Goal: Task Accomplishment & Management: Use online tool/utility

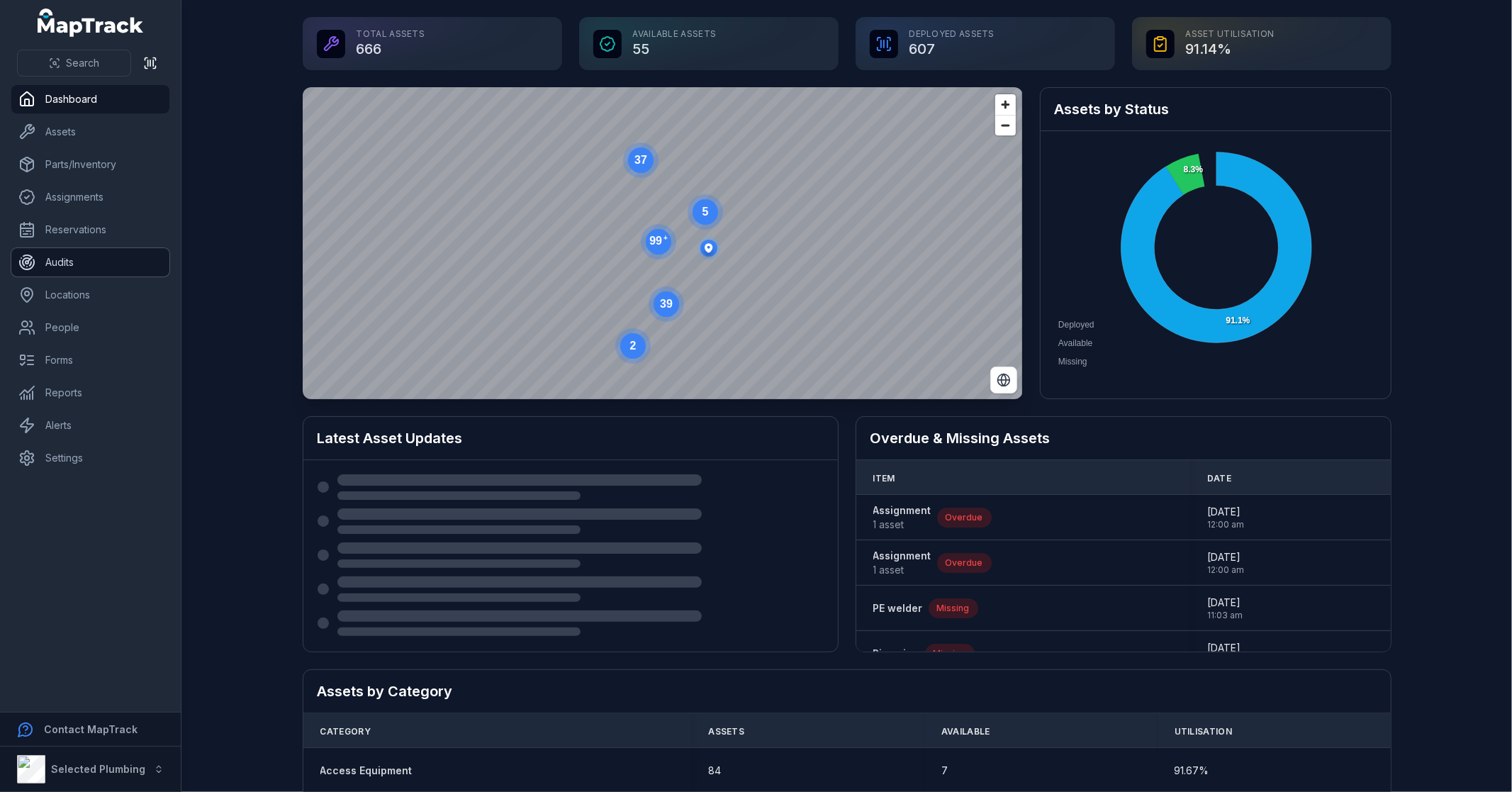
click at [71, 263] on link "Audits" at bounding box center [90, 262] width 158 height 29
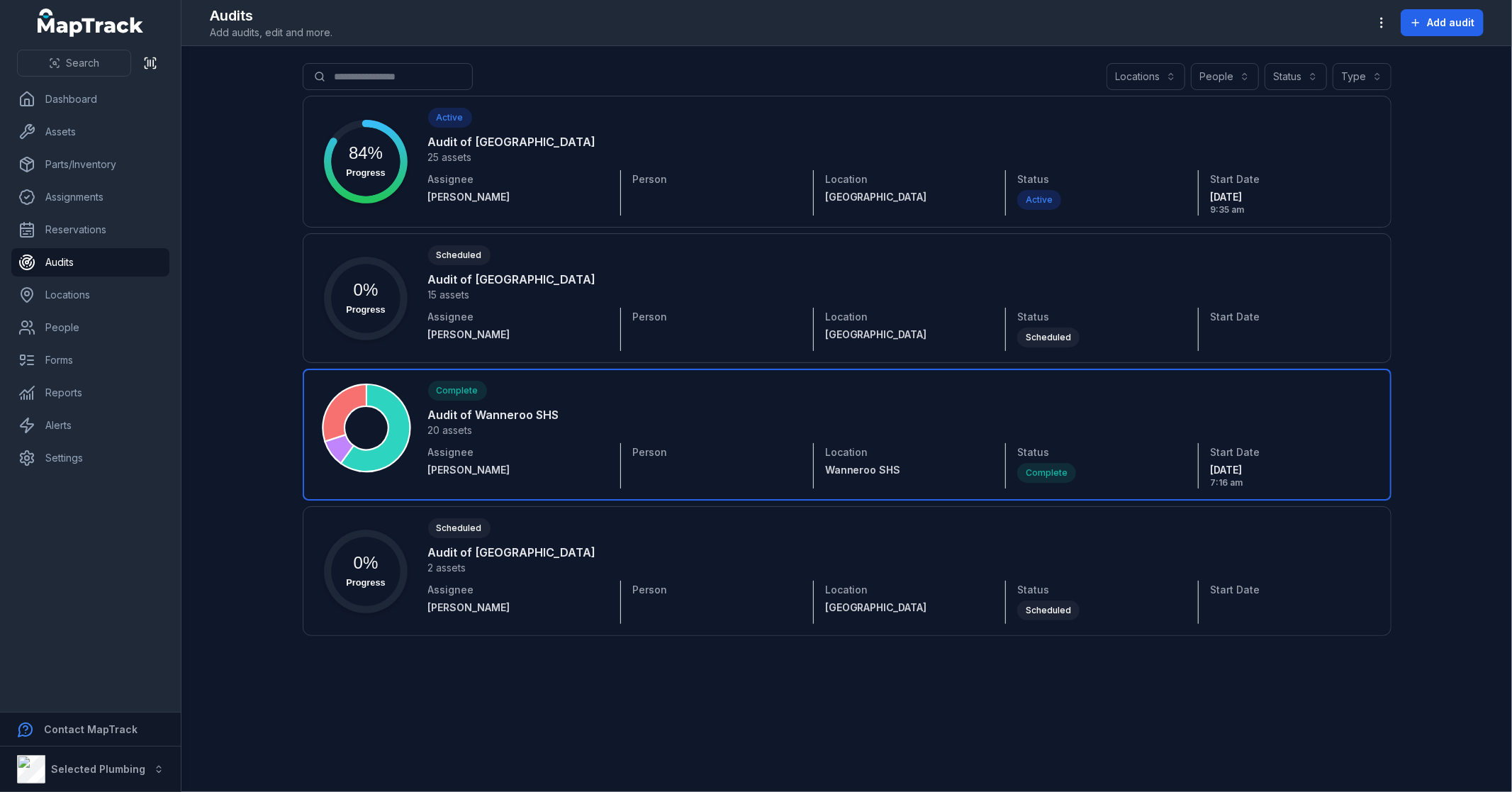
click at [561, 445] on link at bounding box center [846, 434] width 1089 height 132
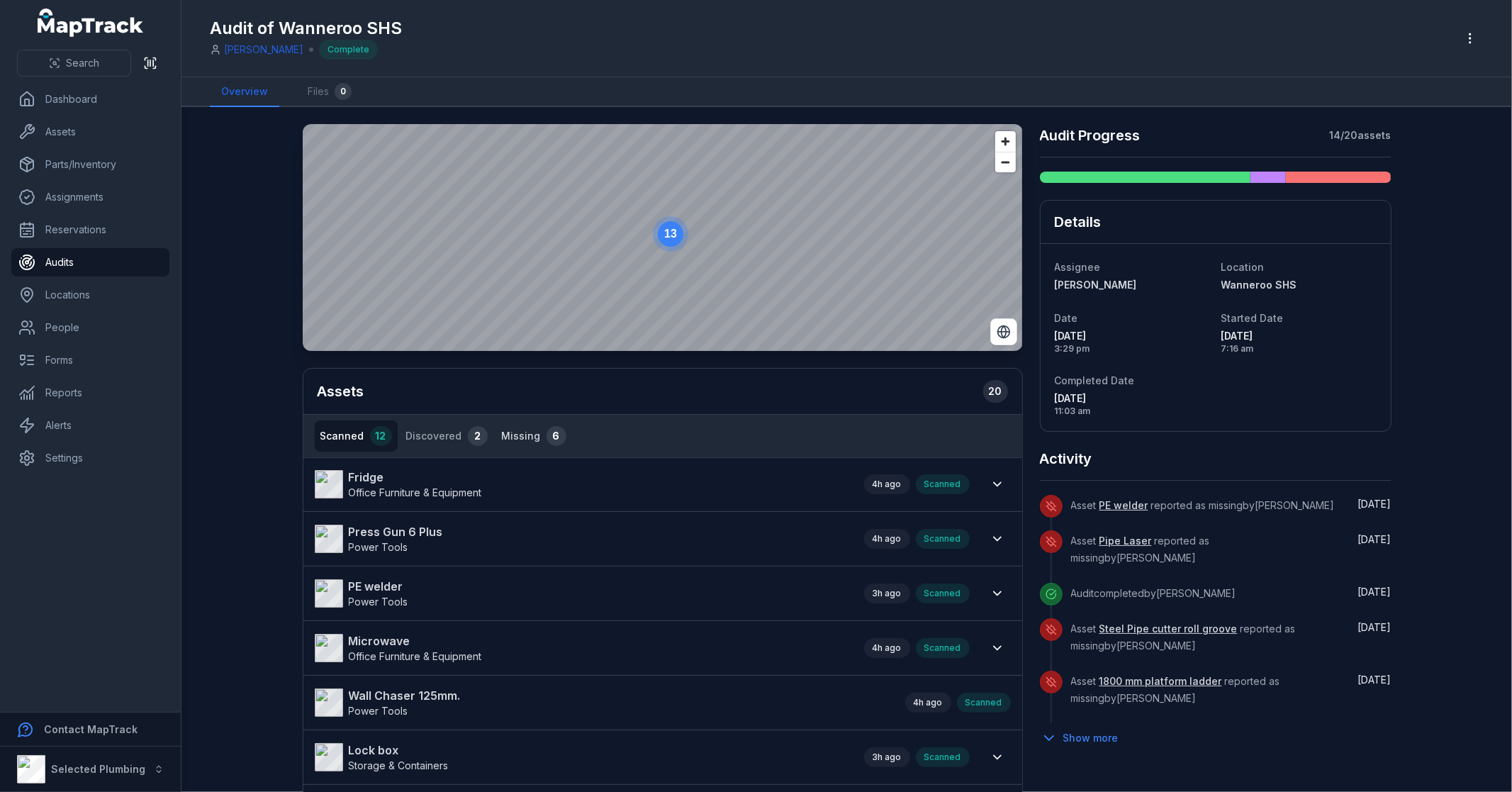
click at [503, 430] on button "Missing 6" at bounding box center [534, 436] width 76 height 32
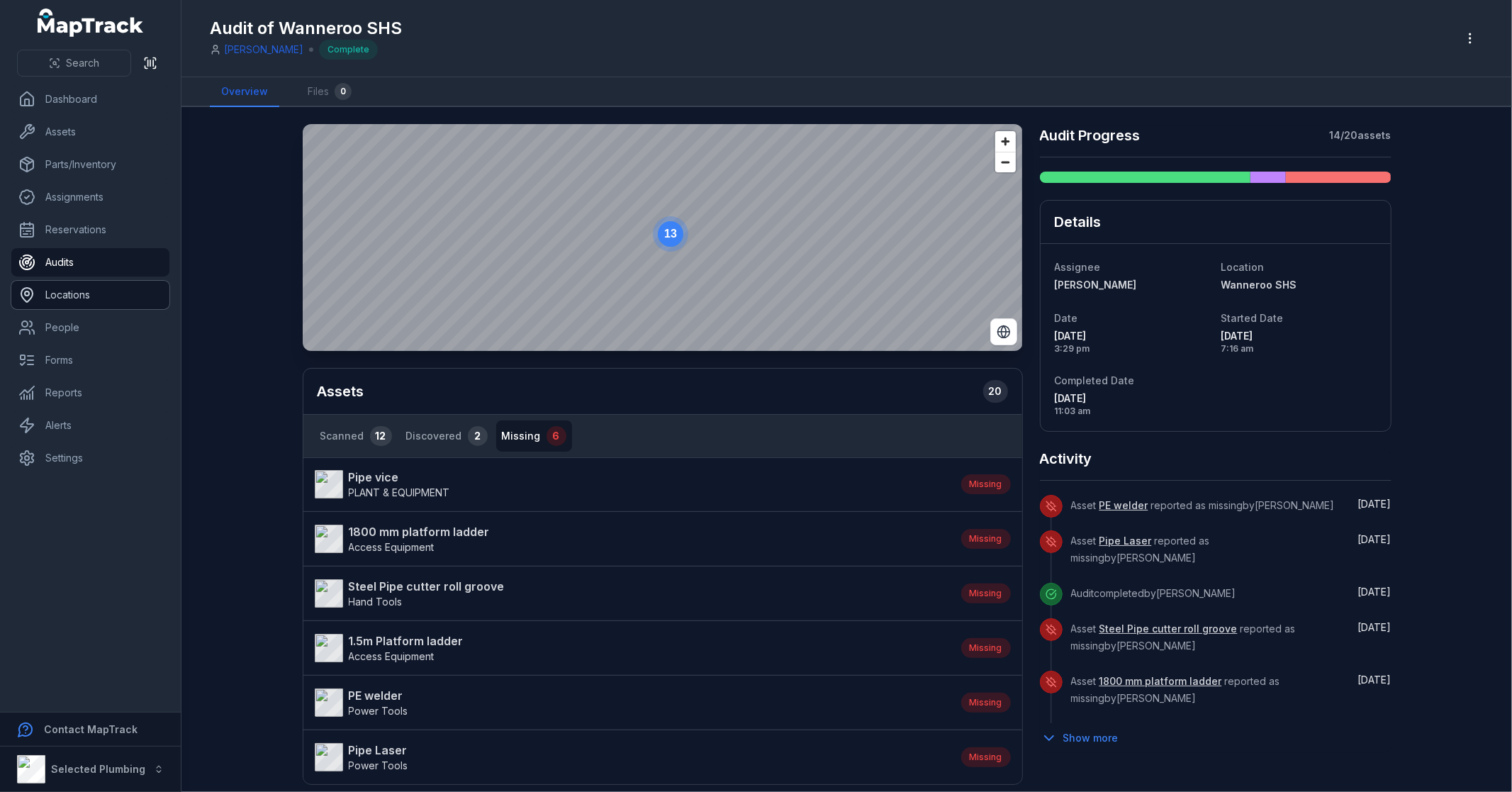
drag, startPoint x: 252, startPoint y: 270, endPoint x: 88, endPoint y: 304, distance: 167.5
click at [88, 304] on link "Locations" at bounding box center [90, 295] width 158 height 29
click at [90, 293] on link "Locations" at bounding box center [90, 295] width 158 height 29
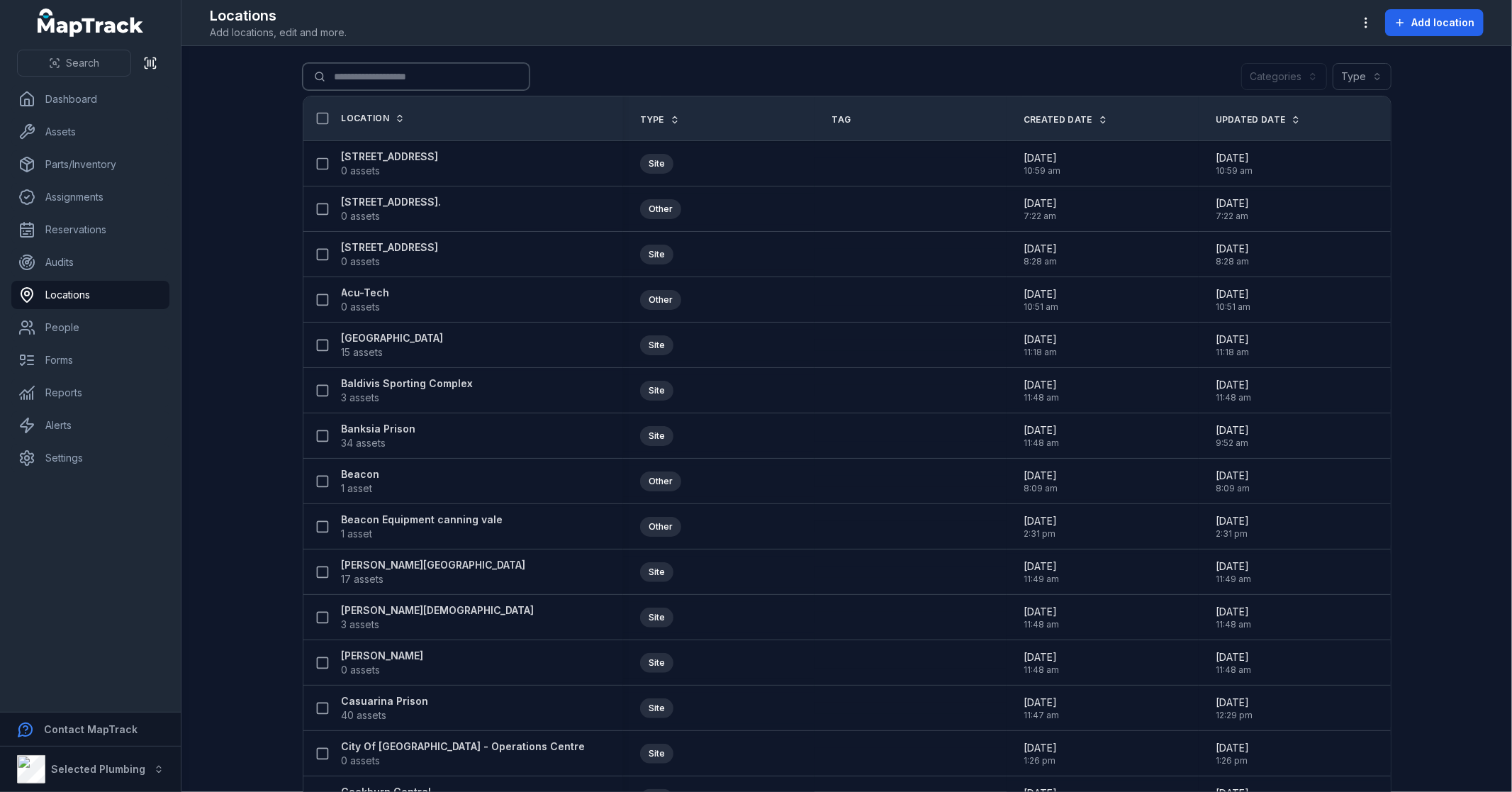
click at [367, 76] on input "Search for locations" at bounding box center [415, 76] width 226 height 27
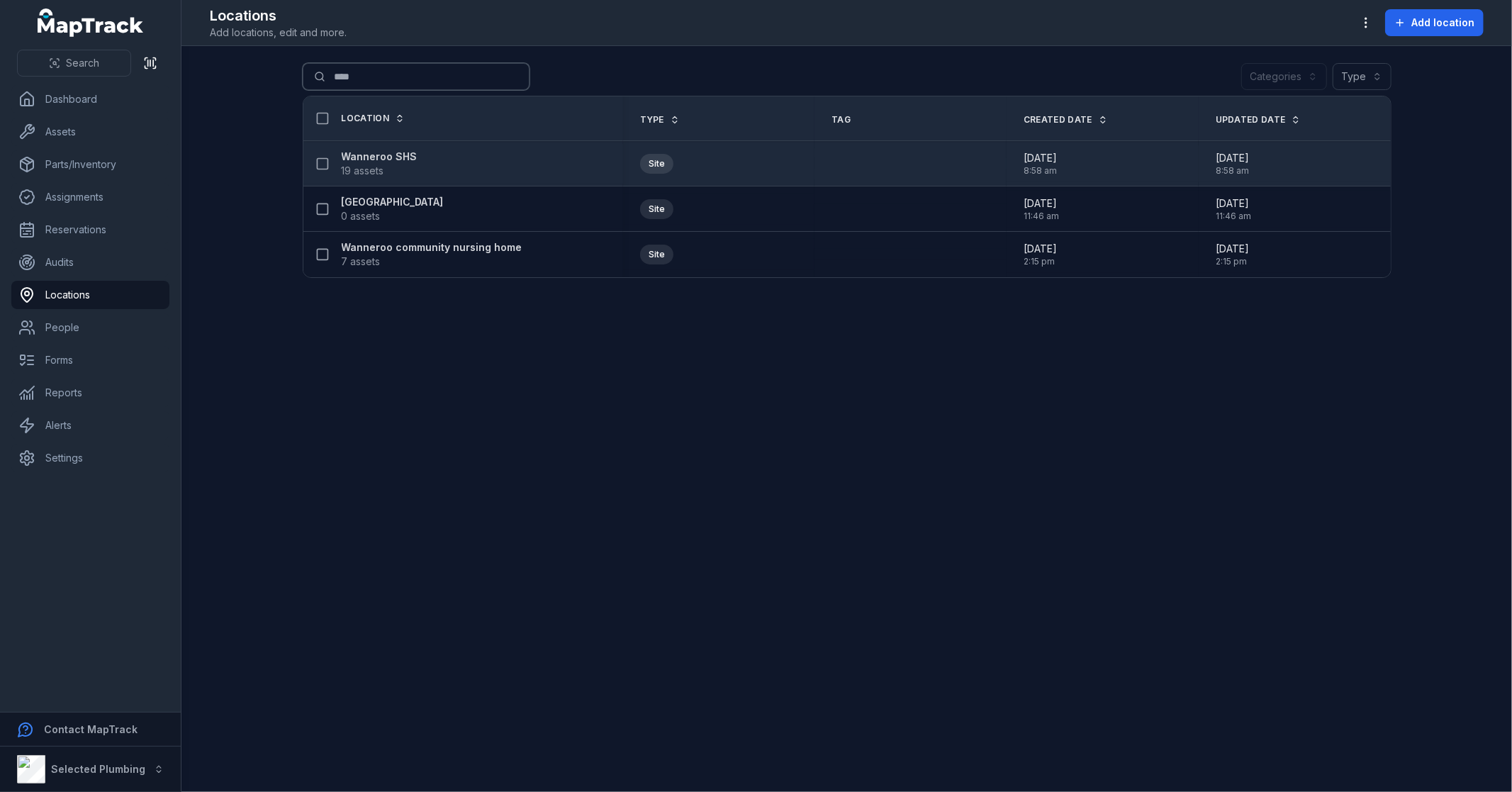
type input "****"
click at [398, 154] on strong "Wanneroo SHS" at bounding box center [380, 156] width 76 height 14
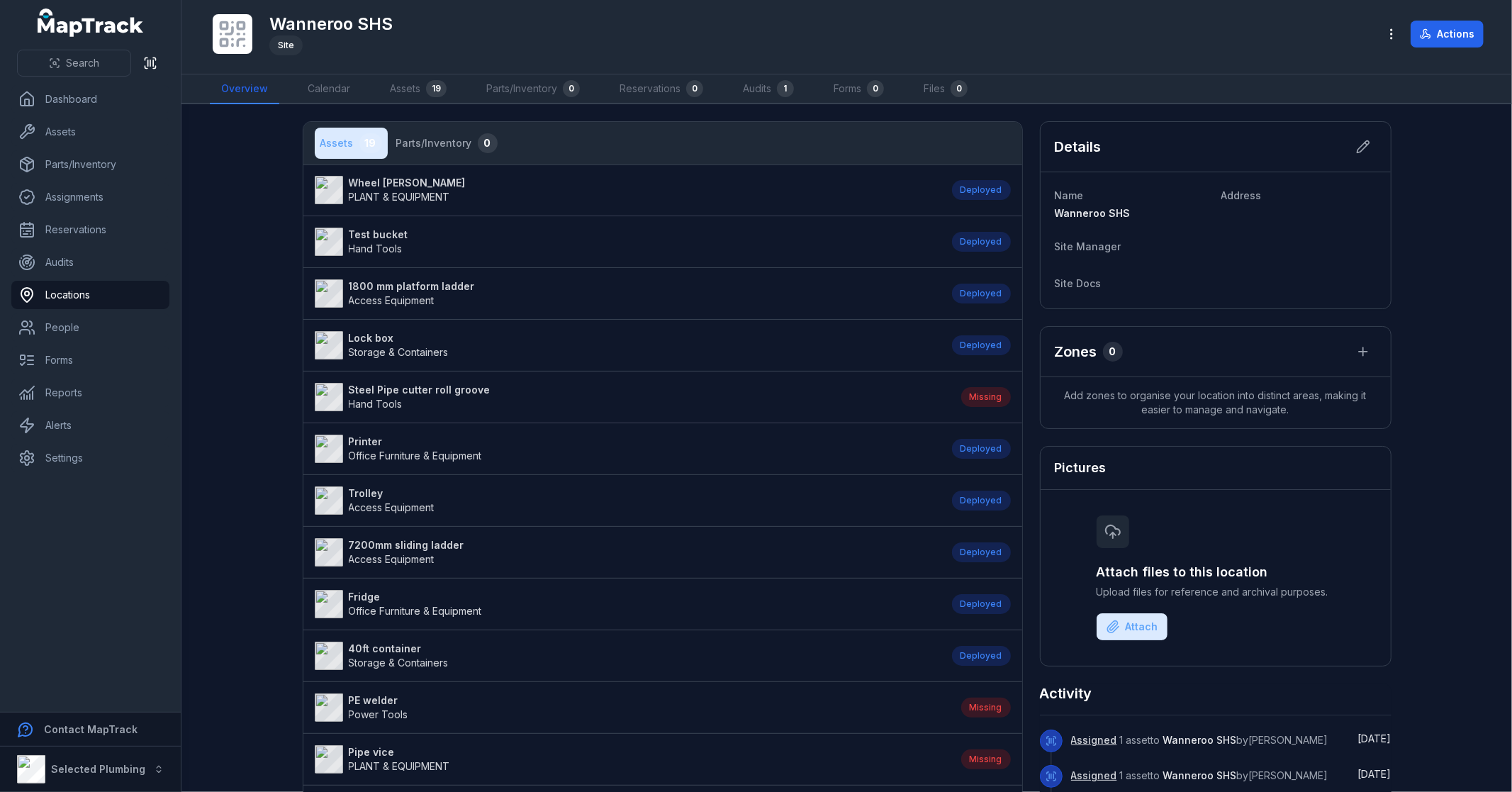
click at [236, 295] on main "Assets 19 Parts/Inventory 0 Wheel [PERSON_NAME] PLANT & EQUIPMENT Deployed Test…" at bounding box center [847, 447] width 1331 height 687
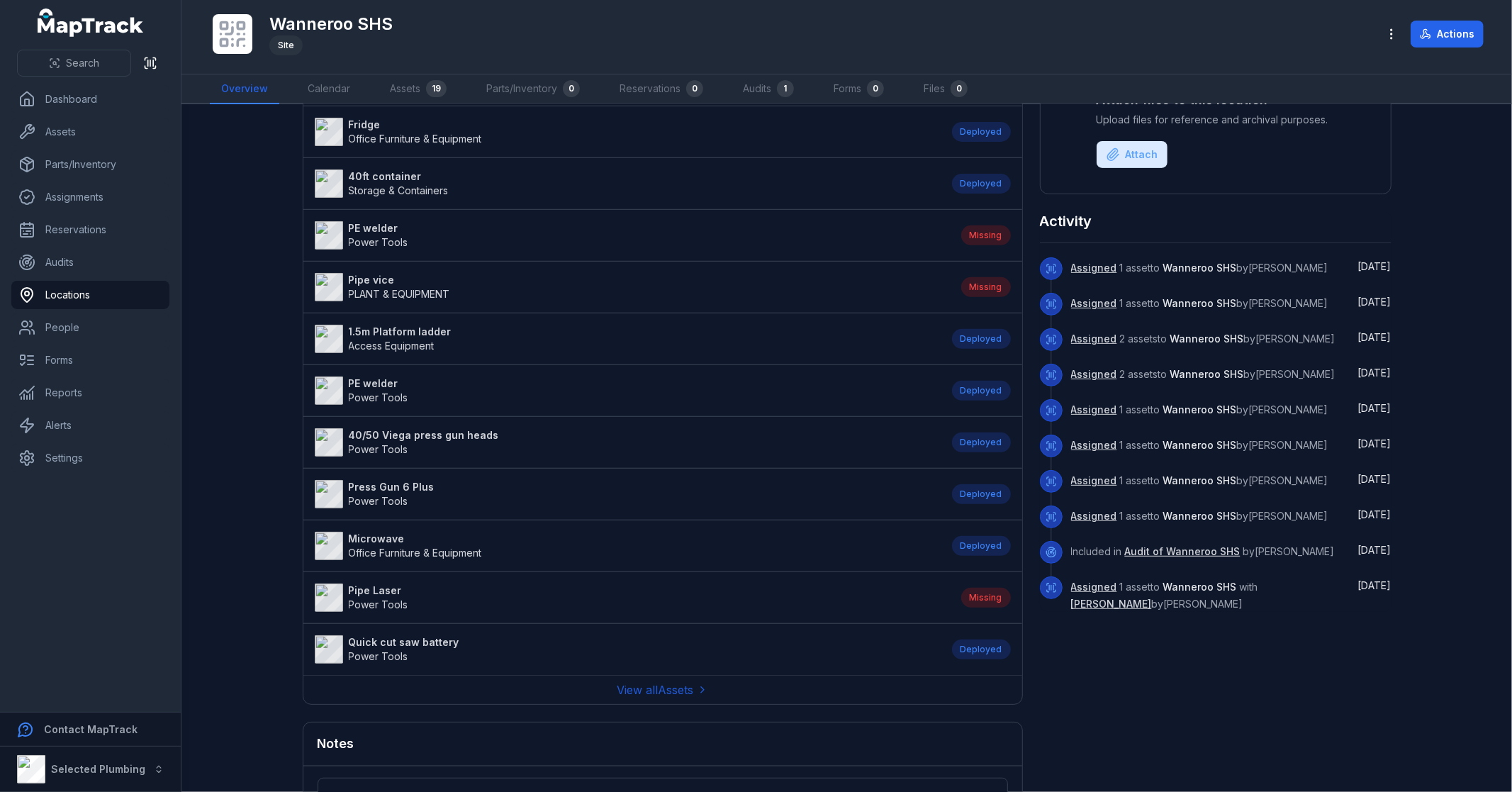
scroll to position [314, 0]
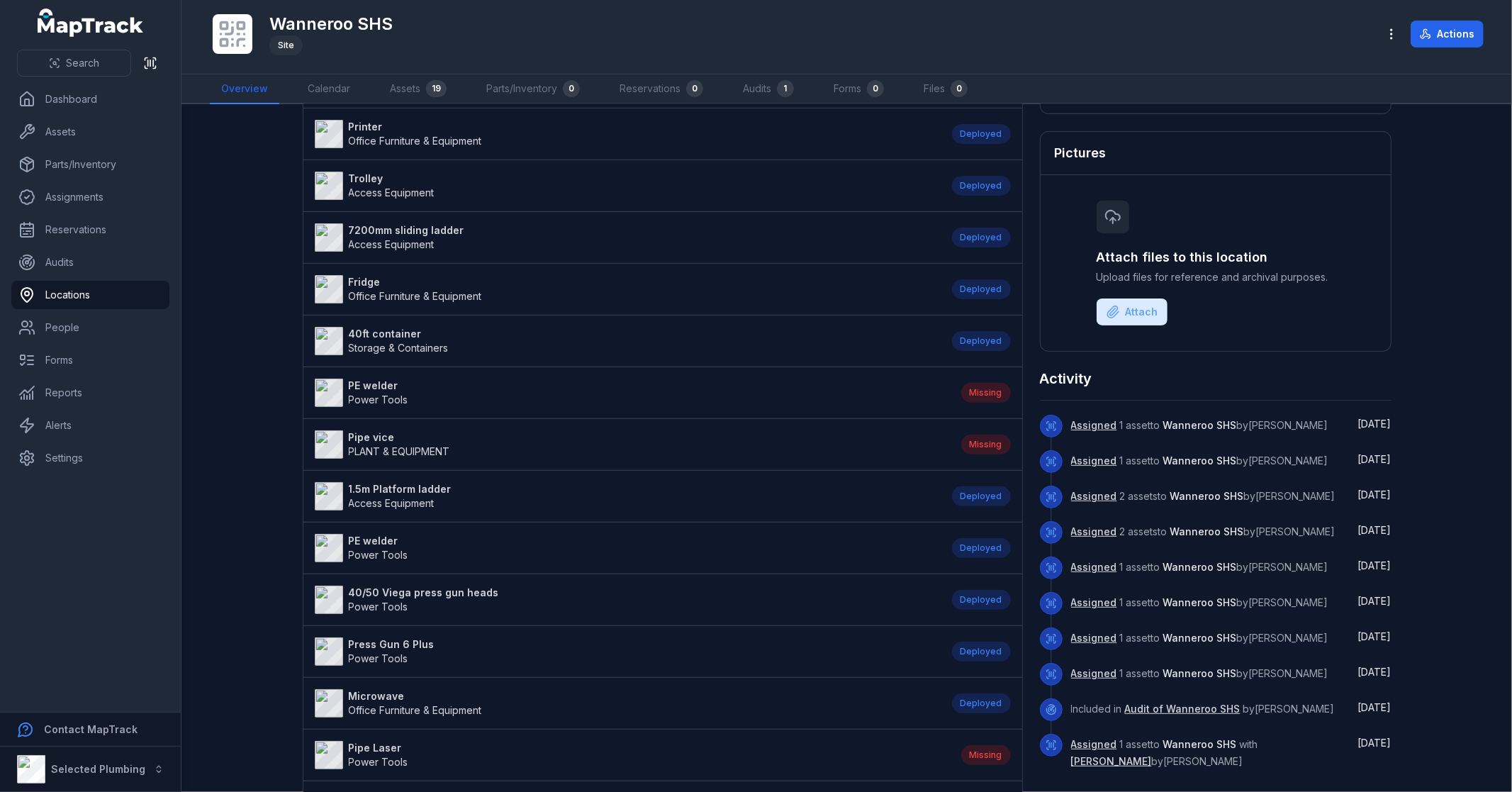
click at [385, 435] on strong "Pipe vice" at bounding box center [400, 437] width 102 height 14
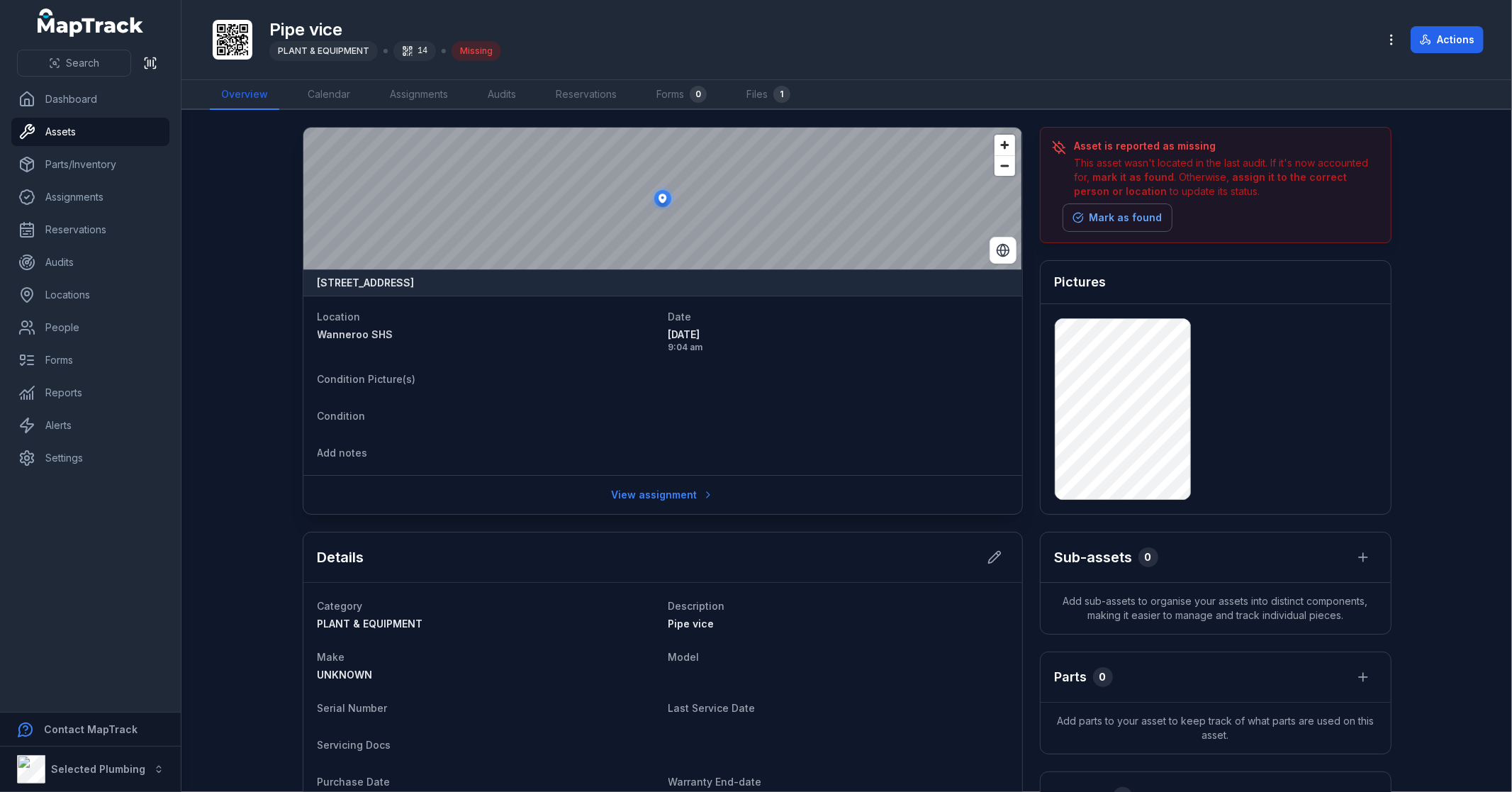
click at [1131, 216] on button "Mark as found" at bounding box center [1117, 217] width 109 height 27
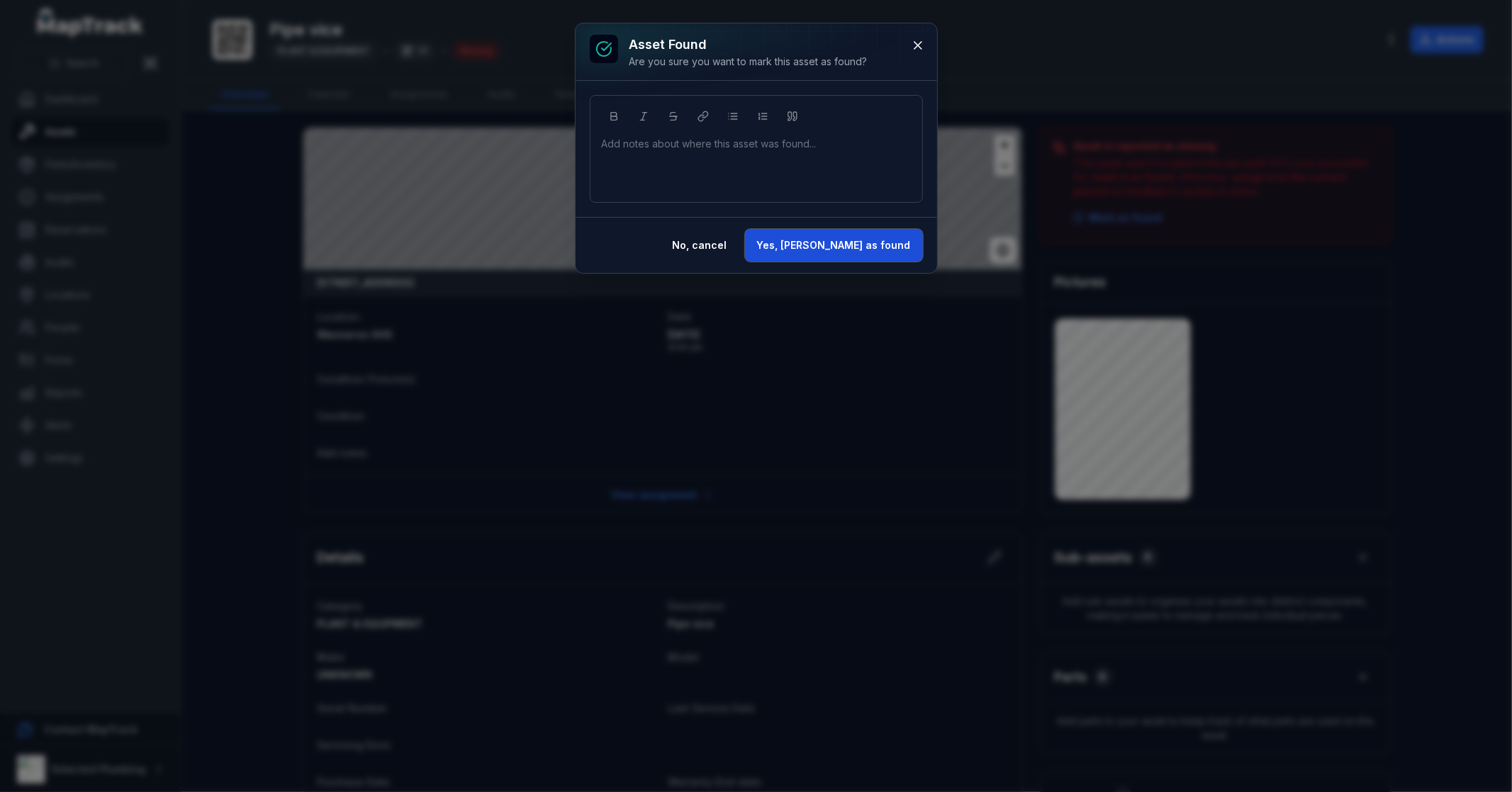
click at [886, 248] on button "Yes, [PERSON_NAME] as found" at bounding box center [834, 245] width 178 height 33
